Goal: Transaction & Acquisition: Purchase product/service

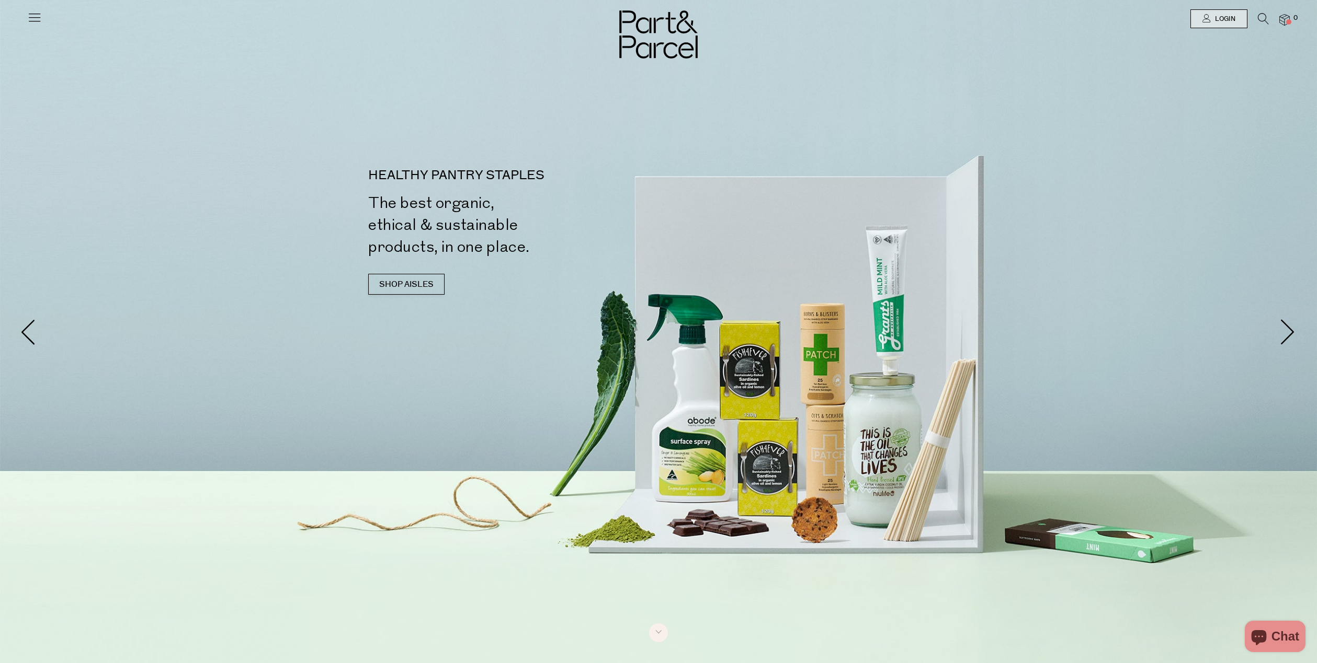
type input "[EMAIL_ADDRESS][DOMAIN_NAME]"
click at [1217, 19] on span "Login" at bounding box center [1223, 19] width 23 height 9
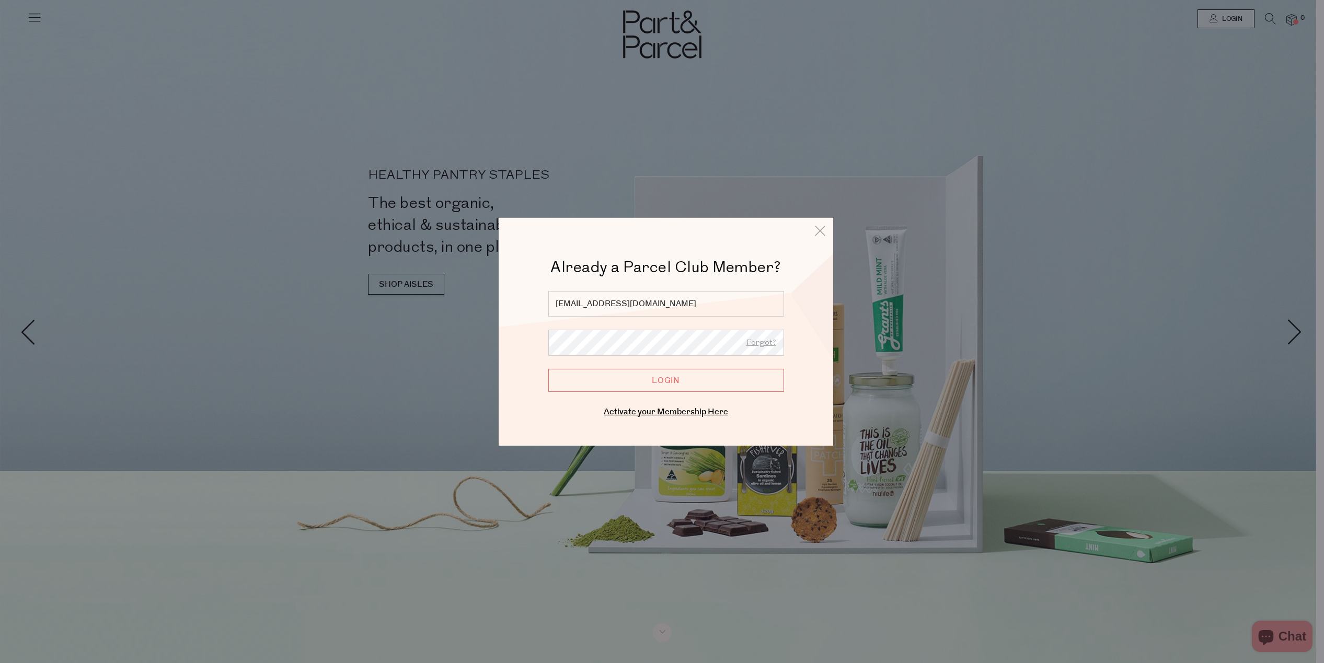
click at [701, 377] on input "Login" at bounding box center [666, 380] width 236 height 23
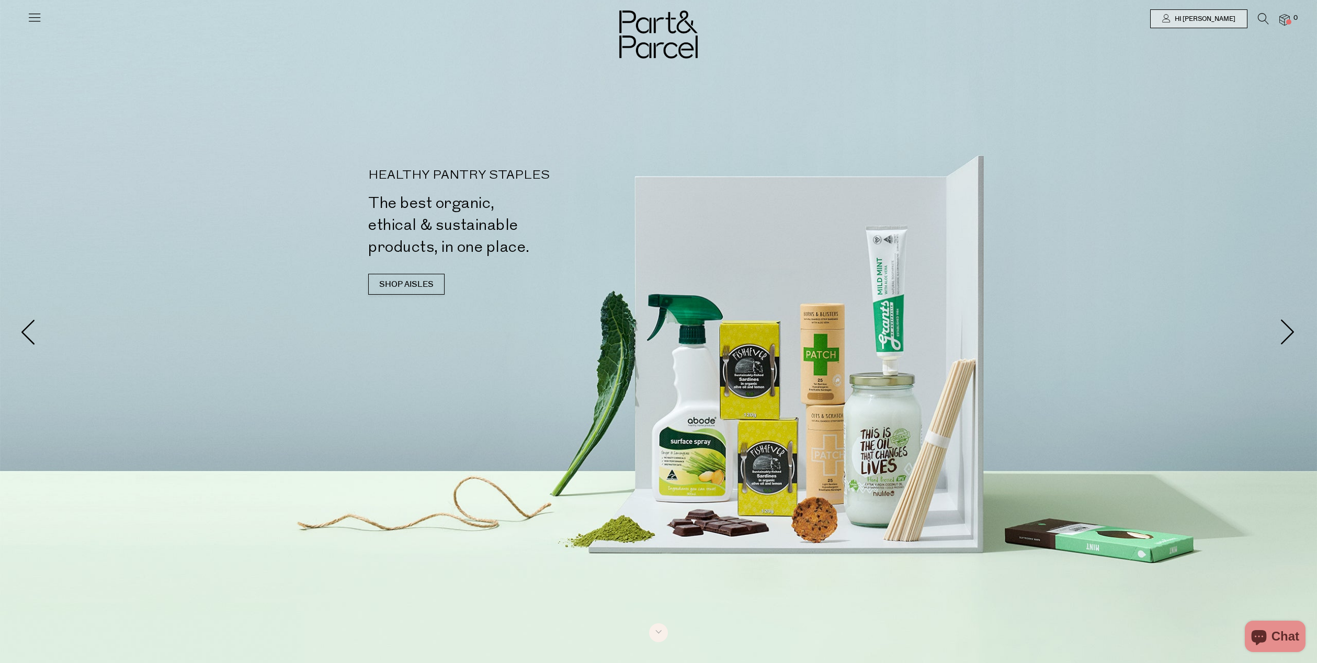
click at [1260, 18] on icon at bounding box center [1262, 19] width 11 height 12
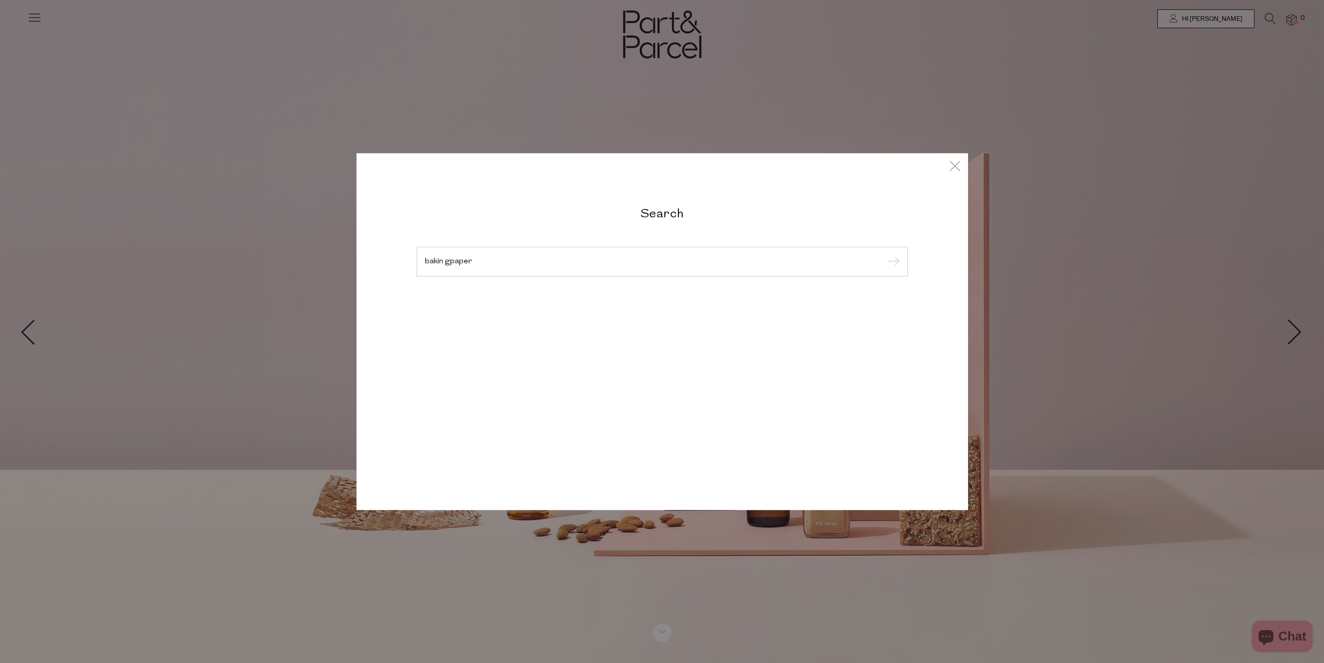
type input "bakin gpaper"
click at [884, 255] on input "submit" at bounding box center [892, 263] width 16 height 16
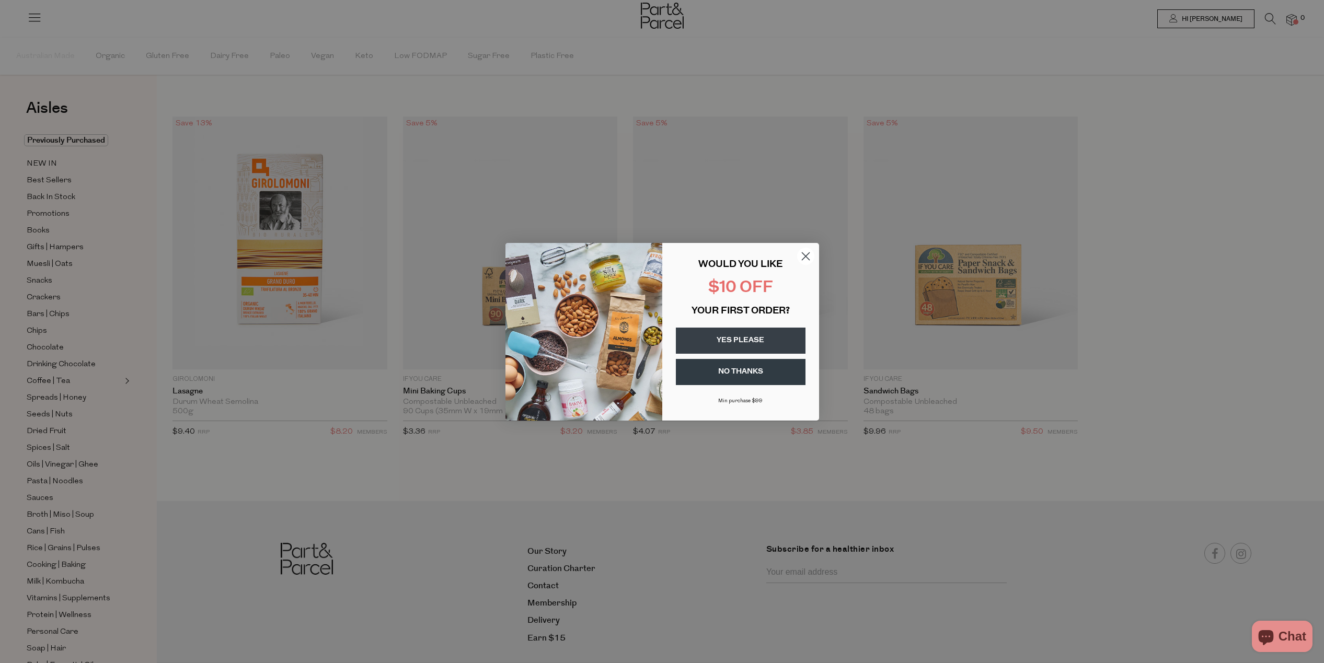
click at [803, 260] on icon "Close dialog" at bounding box center [806, 256] width 18 height 18
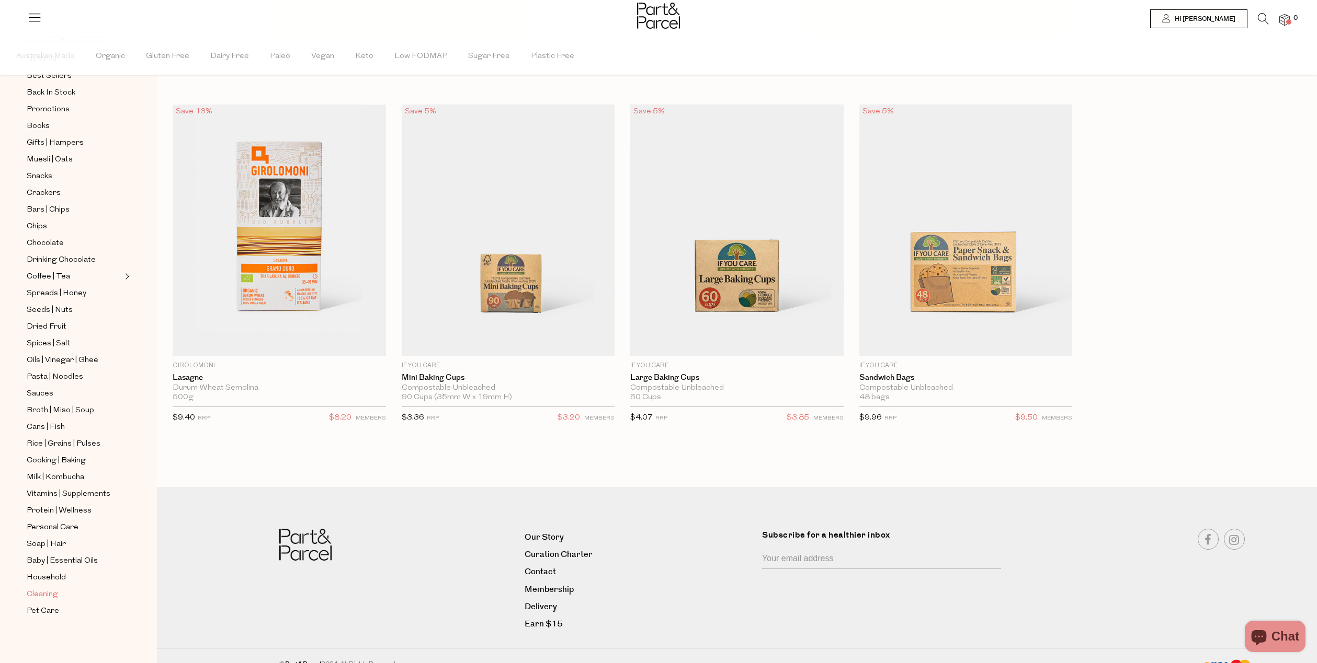
scroll to position [27, 0]
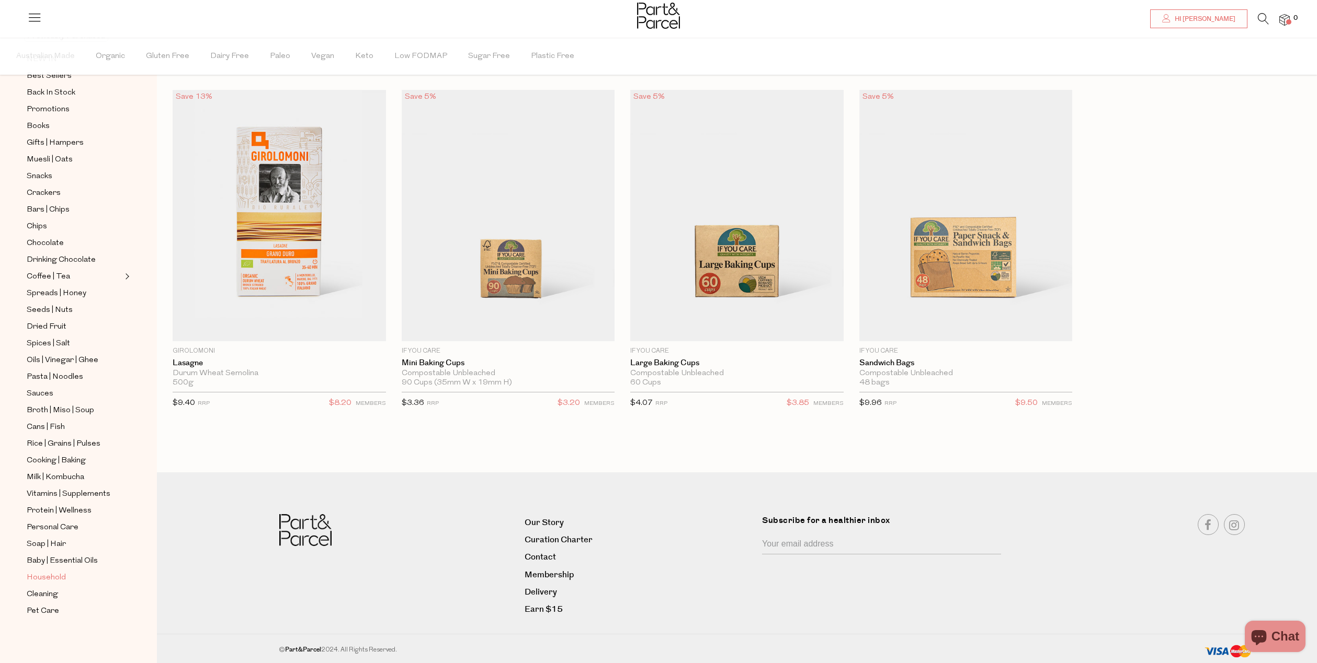
click at [53, 580] on span "Household" at bounding box center [46, 578] width 39 height 13
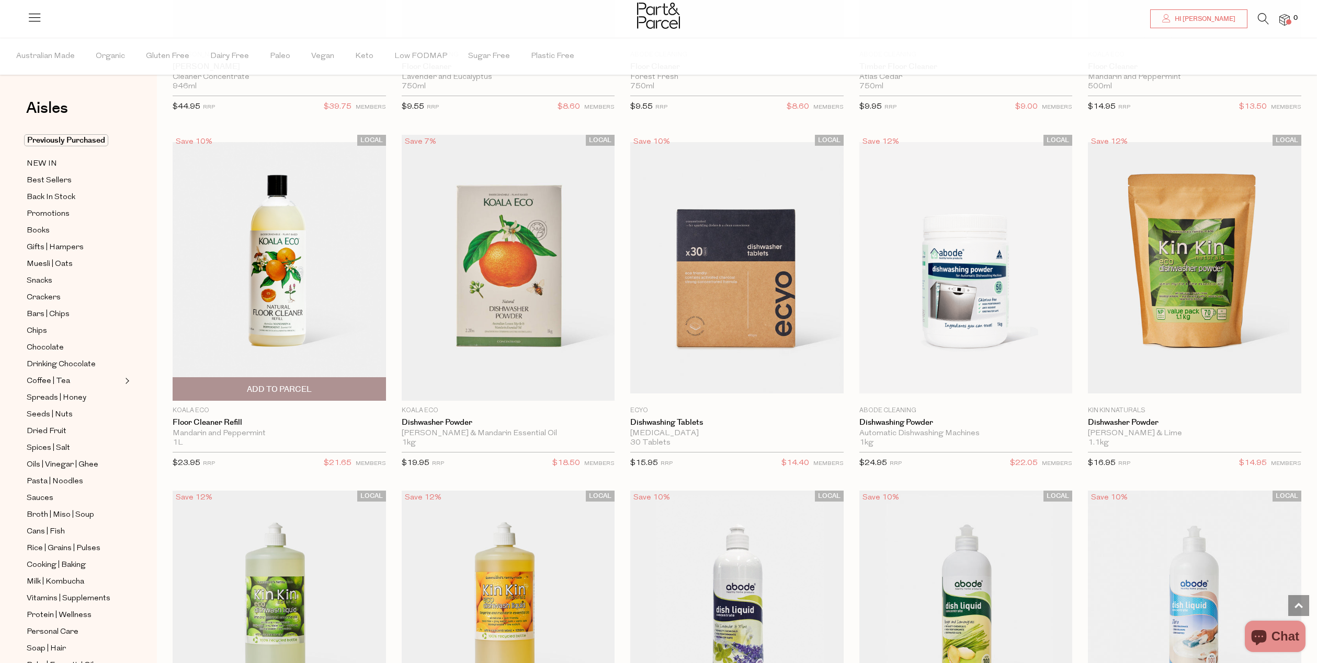
scroll to position [1760, 0]
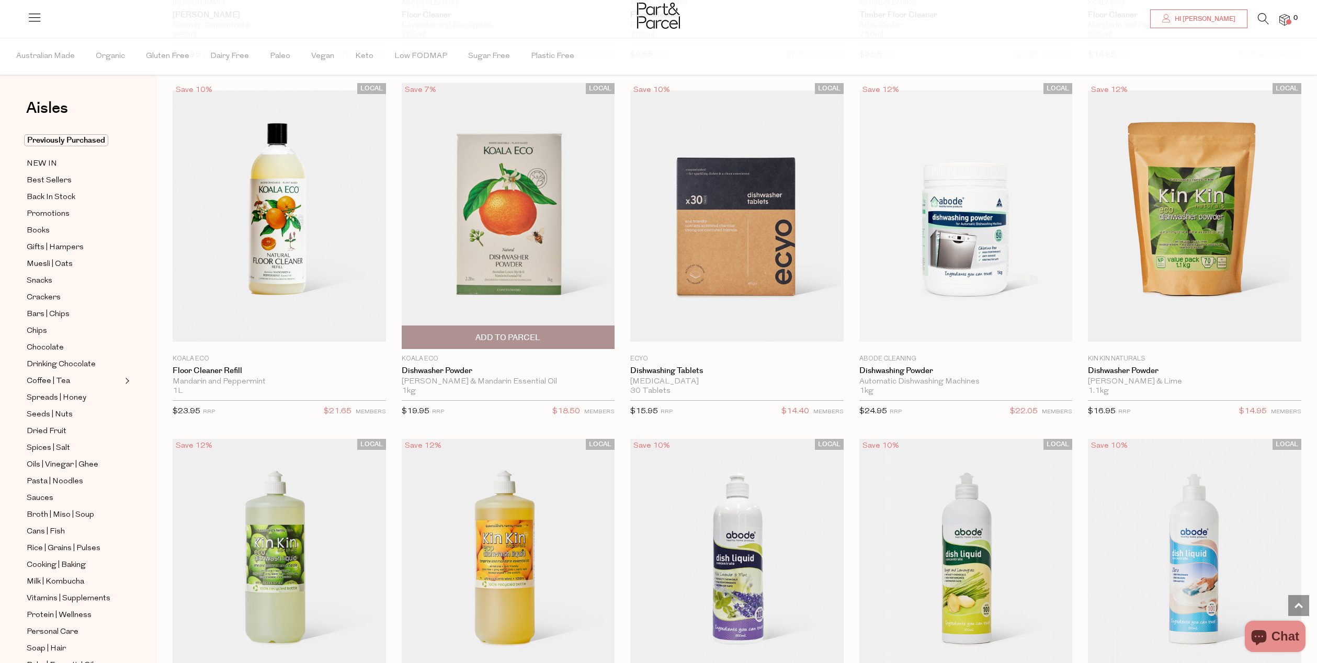
click at [528, 338] on span "Add To Parcel" at bounding box center [507, 338] width 65 height 11
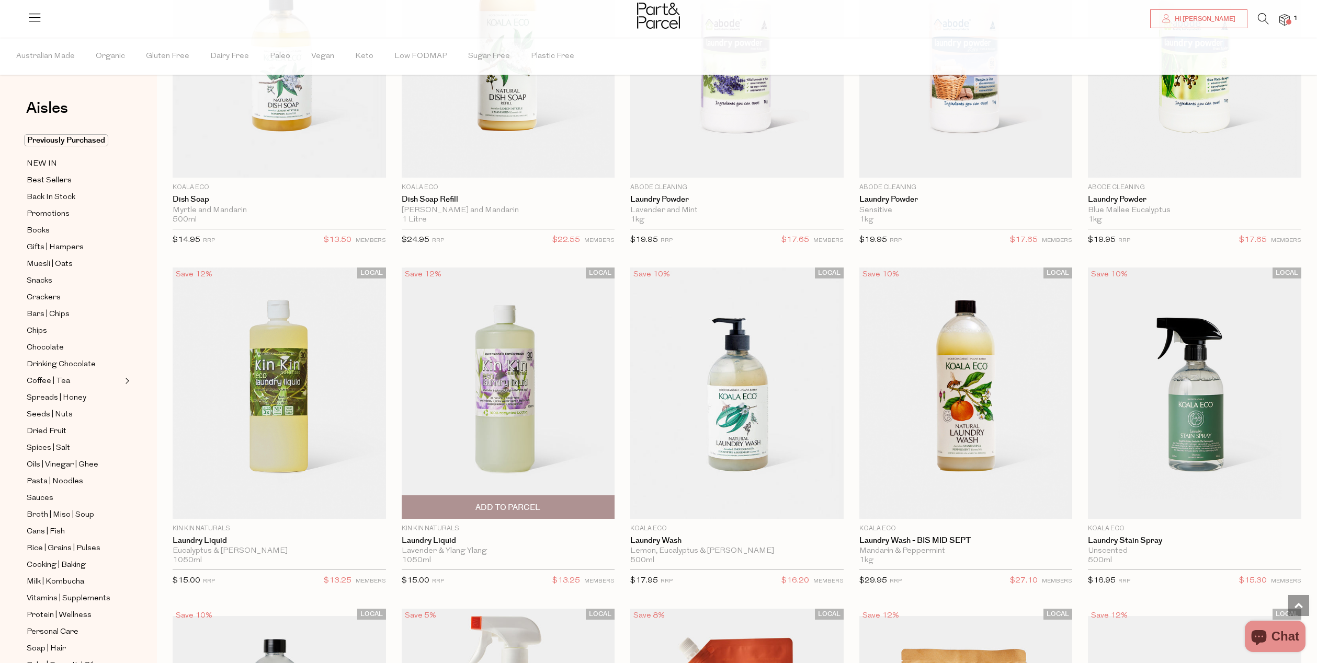
scroll to position [2820, 0]
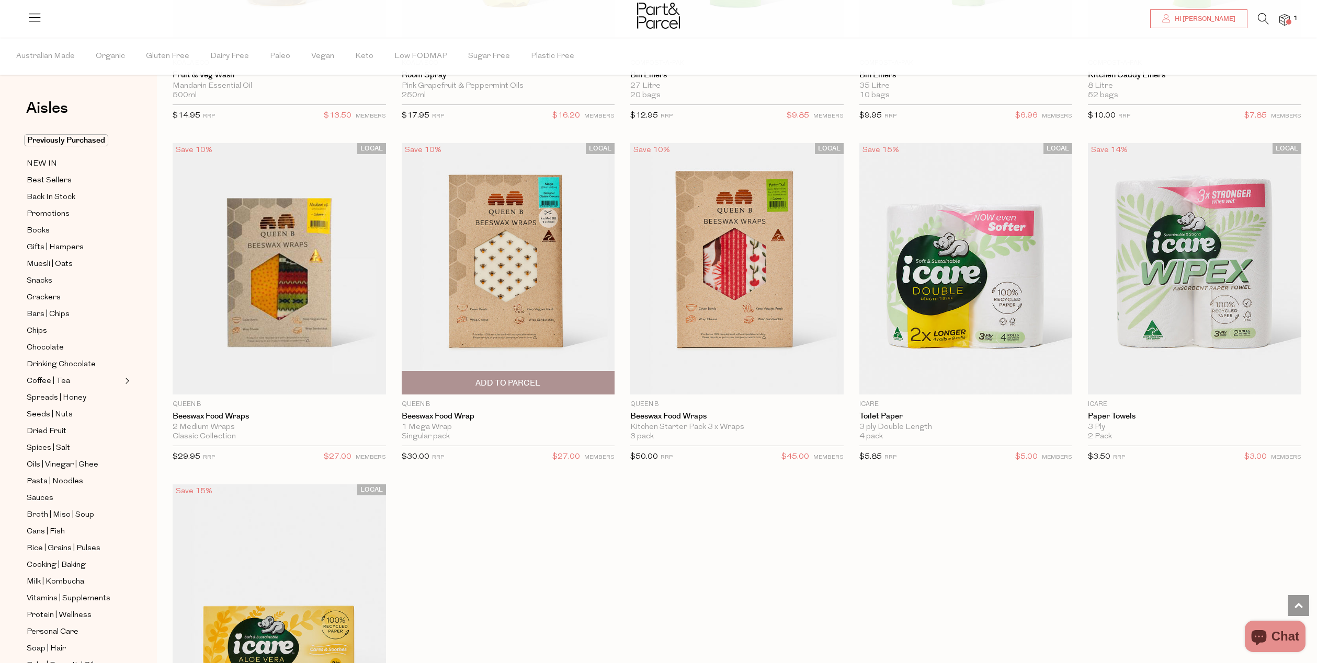
scroll to position [5614, 0]
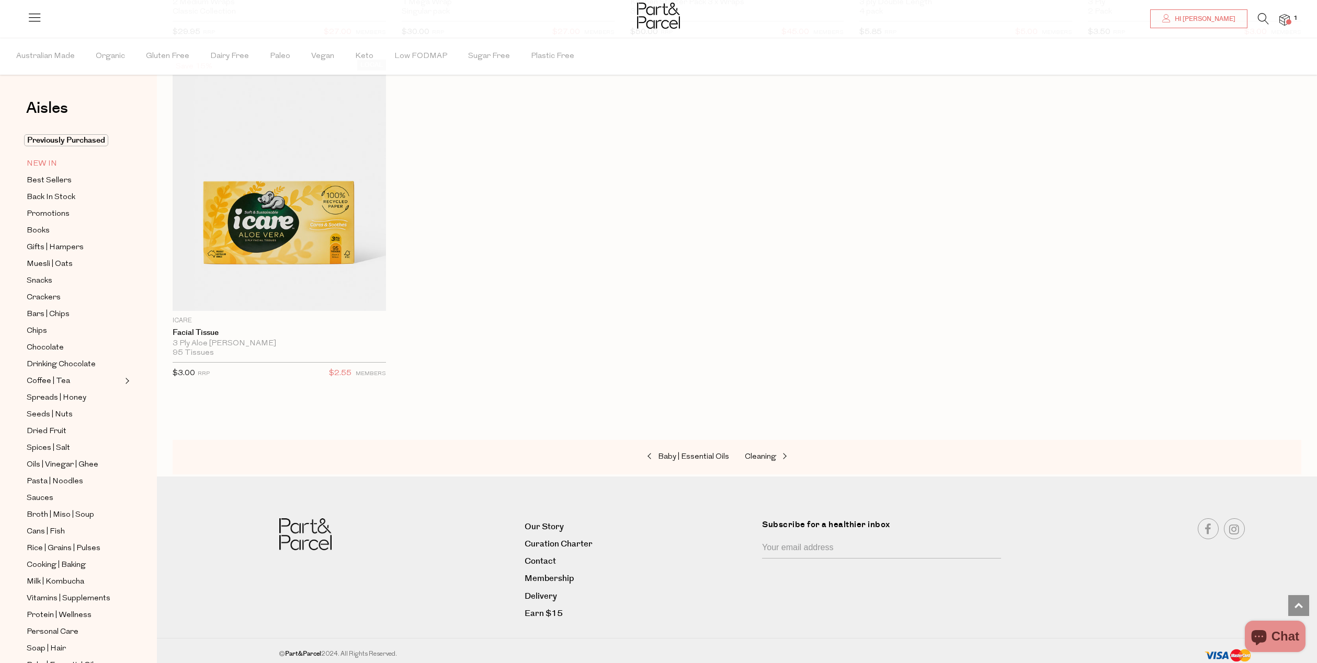
click at [60, 163] on link "NEW IN" at bounding box center [74, 163] width 95 height 13
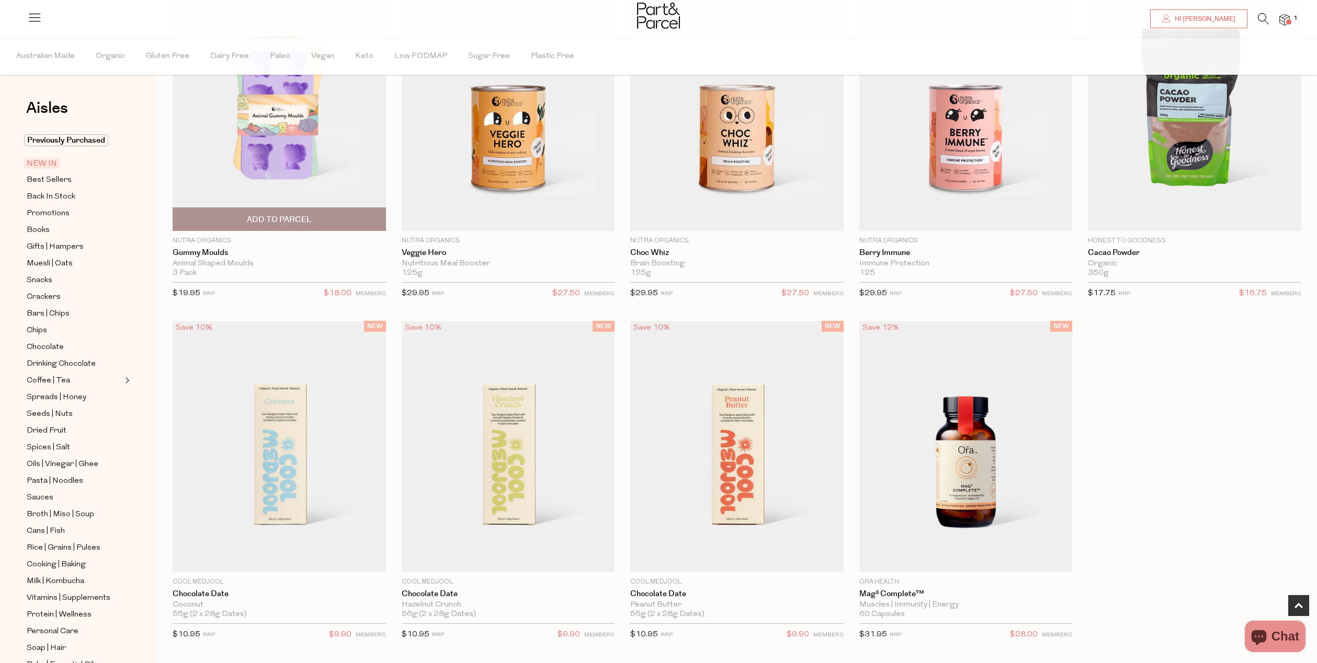
scroll to position [778, 0]
